Goal: Task Accomplishment & Management: Complete application form

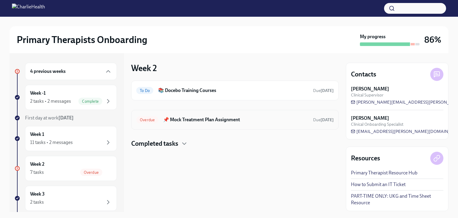
click at [194, 122] on h6 "📌 Mock Treatment Plan Assignment" at bounding box center [235, 119] width 145 height 7
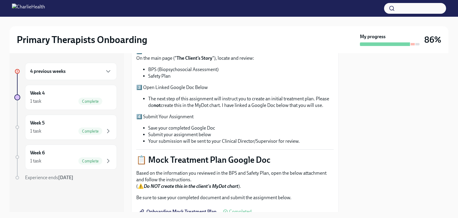
scroll to position [249, 0]
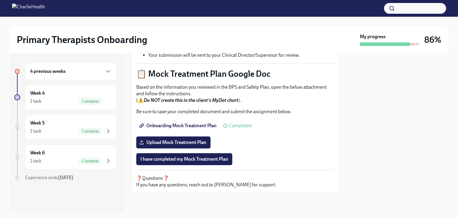
click at [181, 145] on span "Upload Mock Treatment Plan" at bounding box center [173, 142] width 66 height 6
click at [0, 0] on input "Upload Mock Treatment Plan" at bounding box center [0, 0] width 0 height 0
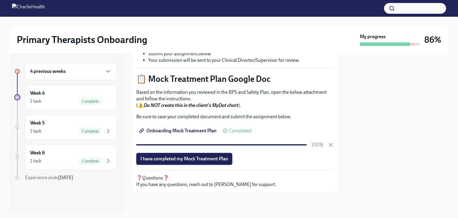
click at [204, 160] on span "I have completed my Mock Treatment Plan" at bounding box center [184, 159] width 88 height 6
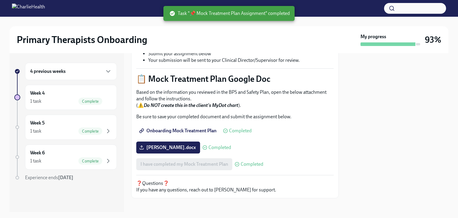
scroll to position [249, 0]
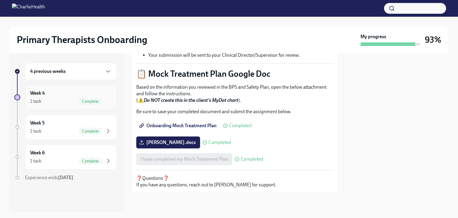
click at [81, 99] on span "Complete" at bounding box center [90, 101] width 24 height 4
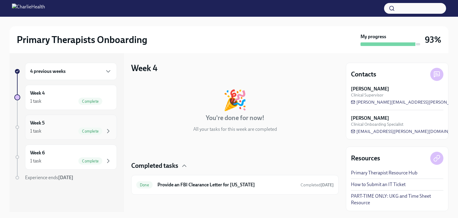
click at [84, 124] on div "Week 5 1 task Complete" at bounding box center [71, 127] width 82 height 15
click at [92, 159] on span "Complete" at bounding box center [90, 161] width 24 height 4
click at [50, 68] on h6 "4 previous weeks" at bounding box center [47, 71] width 35 height 7
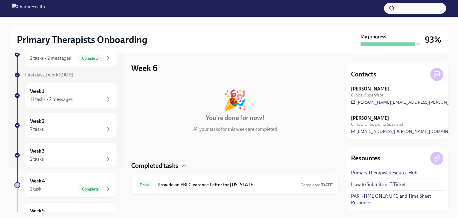
scroll to position [123, 0]
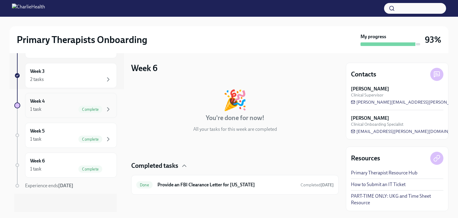
click at [73, 108] on div "1 task Complete" at bounding box center [71, 109] width 82 height 7
click at [72, 128] on div "Week 5 1 task Complete" at bounding box center [71, 135] width 82 height 15
click at [70, 164] on div "Week 6 1 task Complete" at bounding box center [71, 164] width 82 height 15
click at [80, 73] on div "Week 3 2 tasks" at bounding box center [71, 75] width 82 height 15
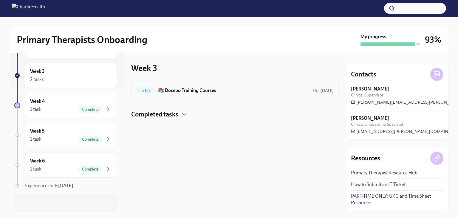
click at [187, 93] on h6 "📚 Docebo Training Courses" at bounding box center [233, 90] width 150 height 7
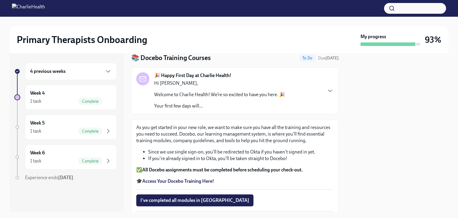
scroll to position [65, 0]
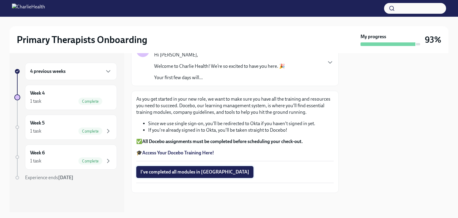
click at [188, 169] on span "I've completed all modules in [GEOGRAPHIC_DATA]" at bounding box center [194, 172] width 109 height 6
